Goal: Entertainment & Leisure: Consume media (video, audio)

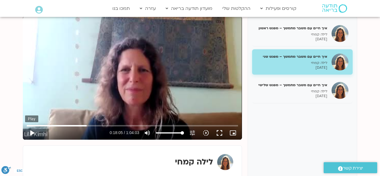
click at [32, 132] on button "play_arrow" at bounding box center [32, 133] width 14 height 14
click at [207, 132] on icon "slow_motion_video" at bounding box center [206, 133] width 7 height 7
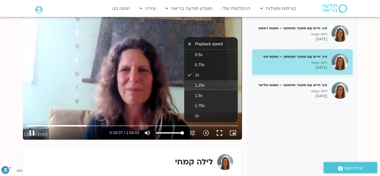
click at [202, 83] on button "1.25x" at bounding box center [211, 85] width 54 height 10
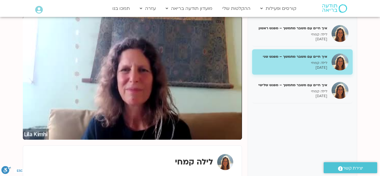
click at [246, 96] on div "איך חיים עם משבר מתמשך – מפגש ראשון לילה קמחי [DATE] איך חיים עם משבר מתמשך – מ…" at bounding box center [190, 111] width 334 height 191
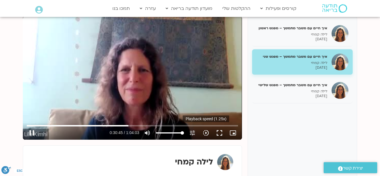
click at [205, 133] on icon "slow_motion_video" at bounding box center [206, 133] width 7 height 7
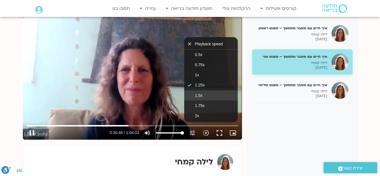
click at [203, 95] on button "1.5x" at bounding box center [211, 95] width 54 height 10
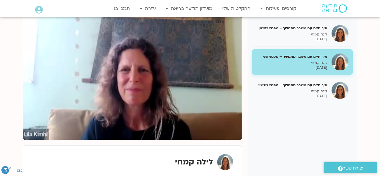
click at [203, 105] on span "1.75x" at bounding box center [200, 105] width 10 height 5
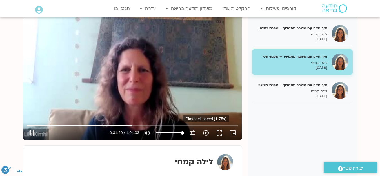
click at [206, 133] on icon "slow_motion_video" at bounding box center [206, 133] width 7 height 7
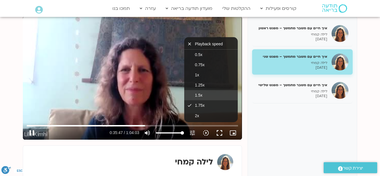
click at [204, 95] on button "1.5x" at bounding box center [211, 95] width 54 height 10
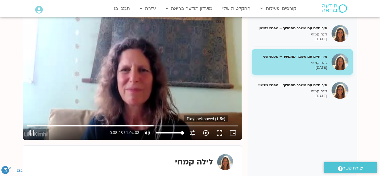
click at [206, 133] on icon "slow_motion_video" at bounding box center [206, 133] width 7 height 7
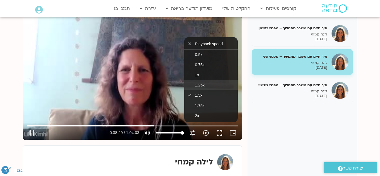
click at [212, 84] on button "1.25x" at bounding box center [211, 85] width 54 height 10
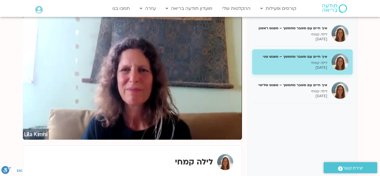
click at [245, 82] on div "איך חיים עם משבר מתמשך – מפגש ראשון לילה קמחי [DATE] איך חיים עם משבר מתמשך – מ…" at bounding box center [190, 111] width 334 height 191
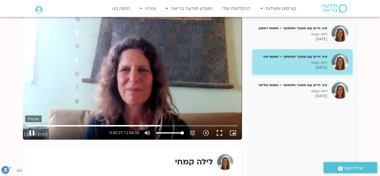
click at [31, 134] on button "pause" at bounding box center [32, 133] width 14 height 14
click at [32, 132] on button "play_arrow" at bounding box center [32, 133] width 14 height 14
click at [31, 133] on button "pause" at bounding box center [32, 133] width 14 height 14
click at [32, 131] on button "play_arrow" at bounding box center [32, 133] width 14 height 14
click at [205, 132] on icon "slow_motion_video" at bounding box center [206, 133] width 7 height 7
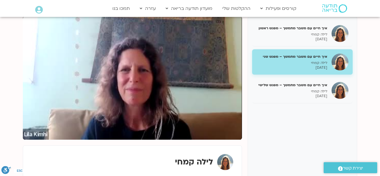
click at [246, 92] on div "איך חיים עם משבר מתמשך – מפגש ראשון לילה קמחי [DATE] איך חיים עם משבר מתמשך – מ…" at bounding box center [190, 111] width 334 height 191
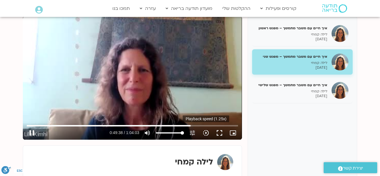
click at [206, 133] on icon "slow_motion_video" at bounding box center [206, 133] width 7 height 7
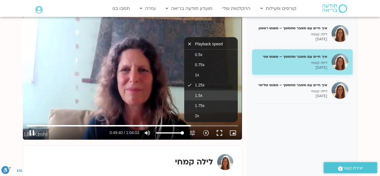
click at [203, 96] on button "1.5x" at bounding box center [211, 95] width 54 height 10
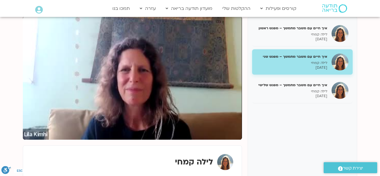
click at [245, 86] on div "איך חיים עם משבר מתמשך – מפגש ראשון לילה קמחי [DATE] איך חיים עם משבר מתמשך – מ…" at bounding box center [190, 111] width 334 height 191
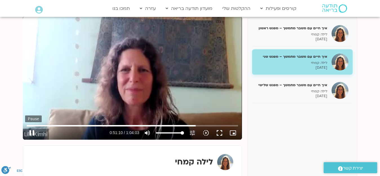
click at [34, 133] on button "pause" at bounding box center [32, 133] width 14 height 14
click at [33, 130] on button "play_arrow" at bounding box center [32, 133] width 14 height 14
click at [205, 133] on icon "slow_motion_video" at bounding box center [206, 133] width 7 height 7
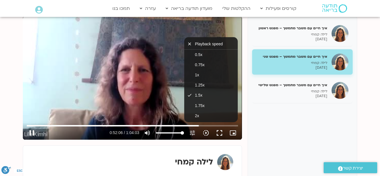
click at [206, 132] on icon "slow_motion_video" at bounding box center [206, 133] width 7 height 7
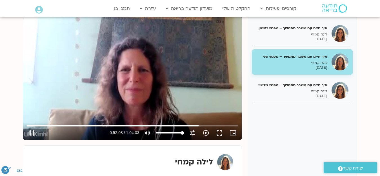
click at [206, 132] on icon "slow_motion_video" at bounding box center [206, 133] width 7 height 7
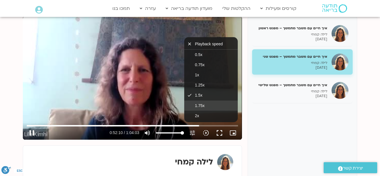
click at [202, 105] on span "1.75x" at bounding box center [200, 105] width 10 height 5
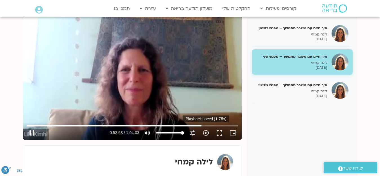
click at [207, 133] on icon "slow_motion_video" at bounding box center [206, 133] width 7 height 7
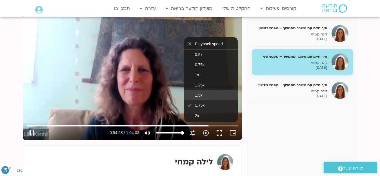
click at [209, 95] on button "1.5x" at bounding box center [211, 95] width 54 height 10
click at [207, 83] on button "1.25x" at bounding box center [211, 85] width 54 height 10
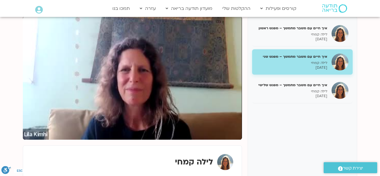
click at [243, 72] on div "איך חיים עם משבר מתמשך – מפגש ראשון לילה קמחי [DATE] איך חיים עם משבר מתמשך – מ…" at bounding box center [190, 111] width 334 height 191
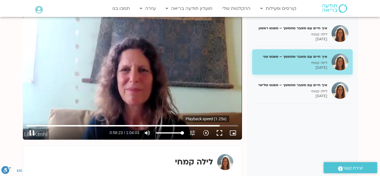
click at [206, 133] on icon "slow_motion_video" at bounding box center [206, 133] width 7 height 7
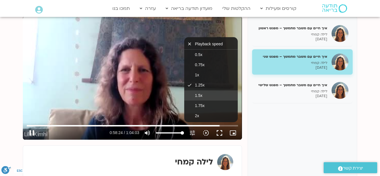
click at [203, 98] on button "1.5x" at bounding box center [211, 95] width 54 height 10
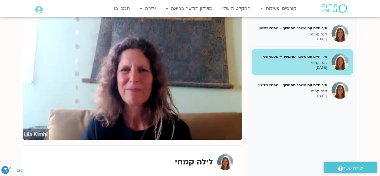
drag, startPoint x: 311, startPoint y: 86, endPoint x: 366, endPoint y: 123, distance: 66.9
click at [366, 123] on section "איך חיים עם משבר מתמשך – מפגש ראשון לילה קמחי [DATE] איך חיים עם משבר מתמשך – מ…" at bounding box center [190, 117] width 380 height 236
drag, startPoint x: 318, startPoint y: 86, endPoint x: 367, endPoint y: 130, distance: 65.8
click at [367, 130] on section "איך חיים עם משבר מתמשך – מפגש ראשון לילה קמחי [DATE] איך חיים עם משבר מתמשך – מ…" at bounding box center [190, 117] width 380 height 236
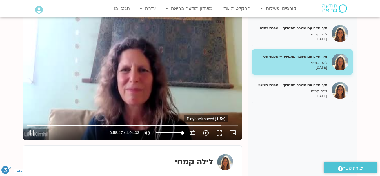
click at [206, 132] on icon "slow_motion_video" at bounding box center [206, 133] width 7 height 7
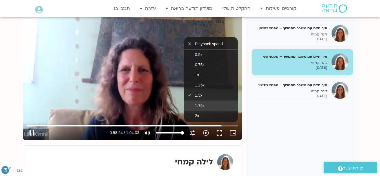
click at [203, 105] on span "1.75x" at bounding box center [200, 105] width 10 height 5
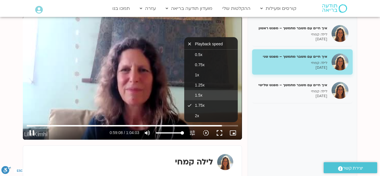
click at [203, 96] on button "1.5x" at bounding box center [211, 95] width 54 height 10
click at [205, 85] on button "1.25x" at bounding box center [211, 85] width 54 height 10
click at [31, 132] on button "pause" at bounding box center [32, 133] width 14 height 14
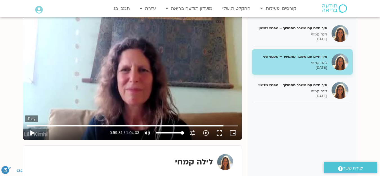
click at [33, 132] on button "play_arrow" at bounding box center [32, 133] width 14 height 14
click at [205, 133] on icon "slow_motion_video" at bounding box center [206, 133] width 7 height 7
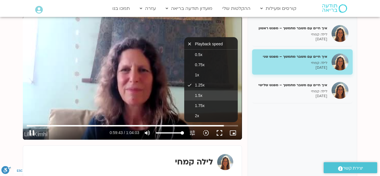
click at [204, 96] on button "1.5x" at bounding box center [211, 95] width 54 height 10
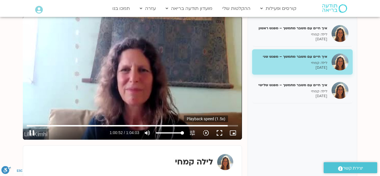
click at [206, 135] on icon "slow_motion_video" at bounding box center [206, 133] width 7 height 7
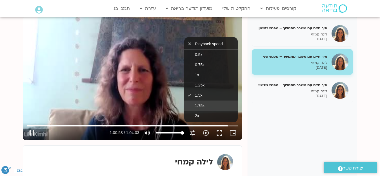
click at [198, 105] on span "1.75x" at bounding box center [200, 105] width 10 height 5
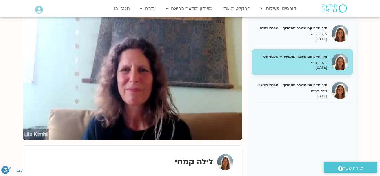
drag, startPoint x: 311, startPoint y: 86, endPoint x: 364, endPoint y: 114, distance: 59.7
click at [364, 114] on section "איך חיים עם משבר מתמשך – מפגש ראשון לילה קמחי [DATE] איך חיים עם משבר מתמשך – מ…" at bounding box center [190, 117] width 380 height 236
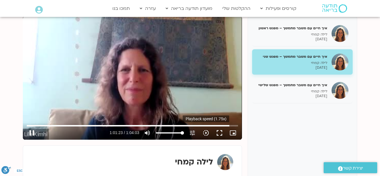
click at [206, 133] on icon "slow_motion_video" at bounding box center [206, 133] width 7 height 7
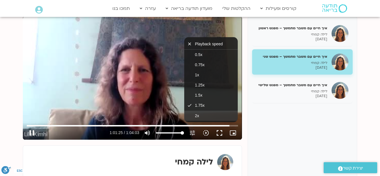
click at [199, 117] on button "2x" at bounding box center [211, 116] width 54 height 10
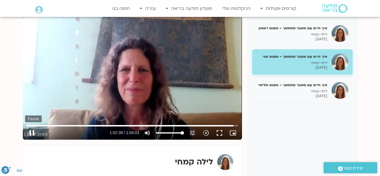
click at [31, 133] on button "pause" at bounding box center [32, 133] width 14 height 14
click at [38, 129] on div "play_arrow 1:02:39 / 1:04:03 volume_up Mute tune Resolution Auto 240p slow_moti…" at bounding box center [132, 133] width 215 height 14
click at [230, 126] on input "Seek" at bounding box center [132, 125] width 211 height 3
click at [231, 126] on input "Seek" at bounding box center [132, 125] width 211 height 3
click at [34, 131] on button "play_arrow" at bounding box center [32, 133] width 14 height 14
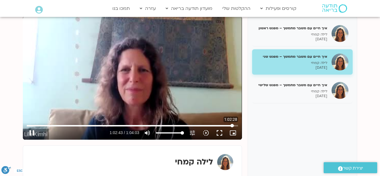
click at [231, 126] on input "Seek" at bounding box center [132, 125] width 211 height 3
click at [230, 126] on input "Seek" at bounding box center [132, 125] width 211 height 3
click at [30, 134] on button "pause" at bounding box center [32, 133] width 14 height 14
click at [31, 131] on button "play_arrow" at bounding box center [32, 133] width 14 height 14
type input "3790.69128"
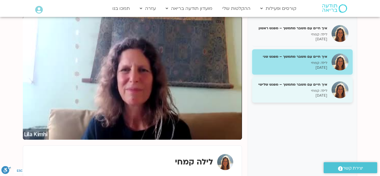
click at [314, 88] on p "לילה קמחי" at bounding box center [291, 90] width 71 height 5
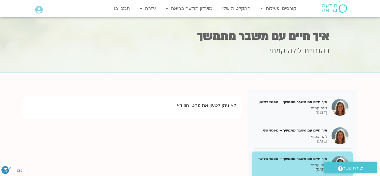
scroll to position [56, 0]
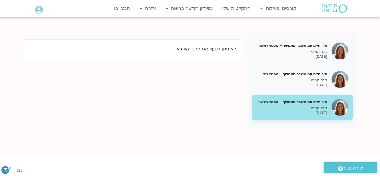
click at [300, 100] on h5 "איך חיים עם משבר מתמשך – מפגש שלישי" at bounding box center [291, 101] width 71 height 5
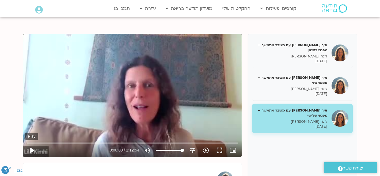
click at [34, 151] on button "play_arrow" at bounding box center [32, 151] width 14 height 14
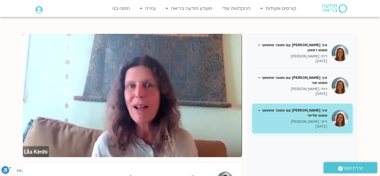
click at [32, 149] on button "pause" at bounding box center [32, 151] width 14 height 14
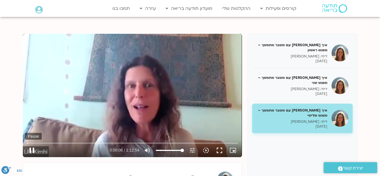
click at [33, 150] on button "pause" at bounding box center [32, 151] width 14 height 14
type input "7.214721"
